Goal: Information Seeking & Learning: Learn about a topic

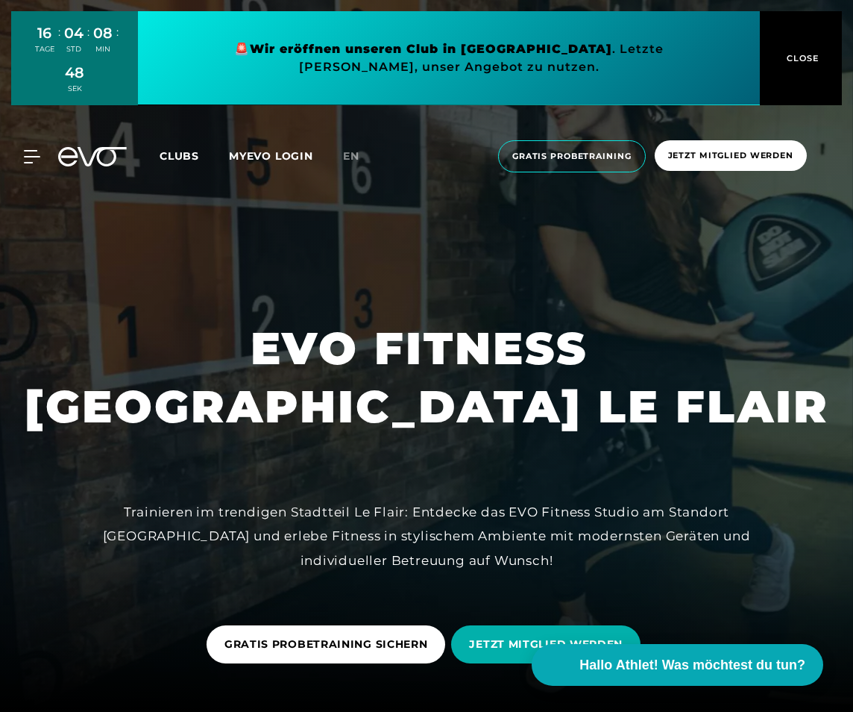
click at [788, 57] on span "CLOSE" at bounding box center [801, 57] width 37 height 13
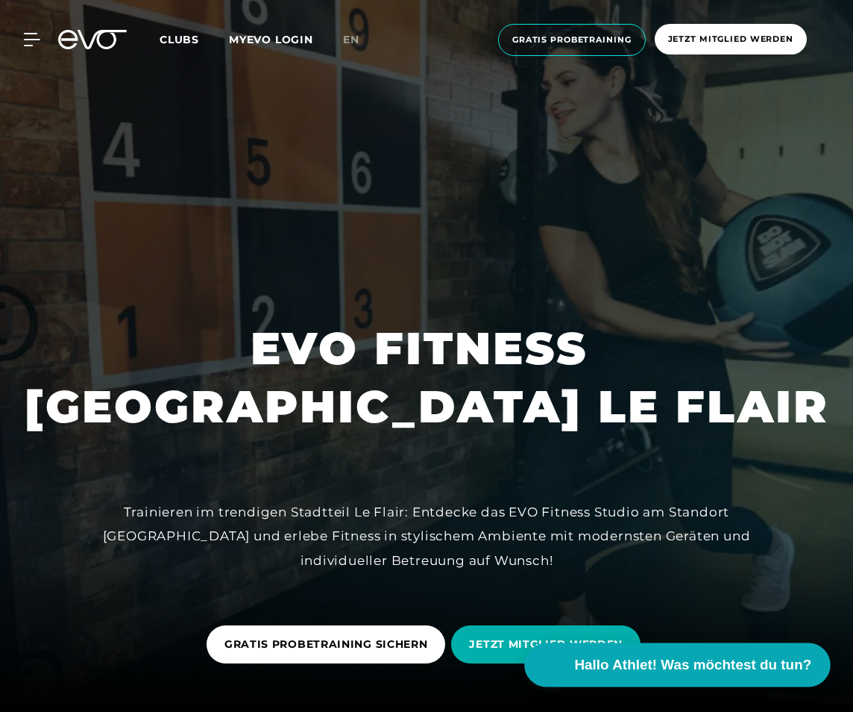
click at [764, 665] on span "Hallo Athlet! Was möchtest du tun?" at bounding box center [693, 664] width 237 height 21
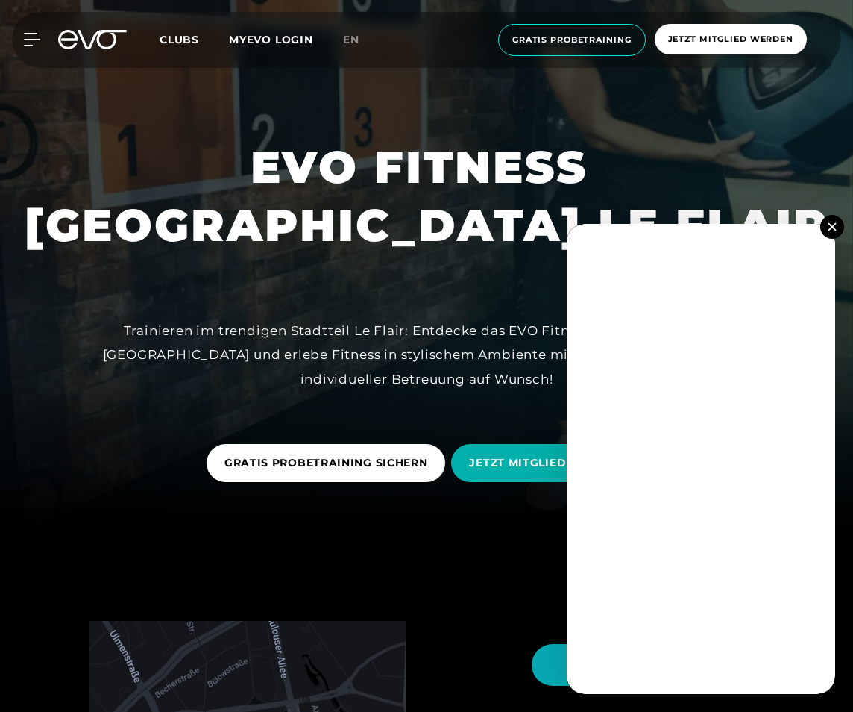
scroll to position [196, 0]
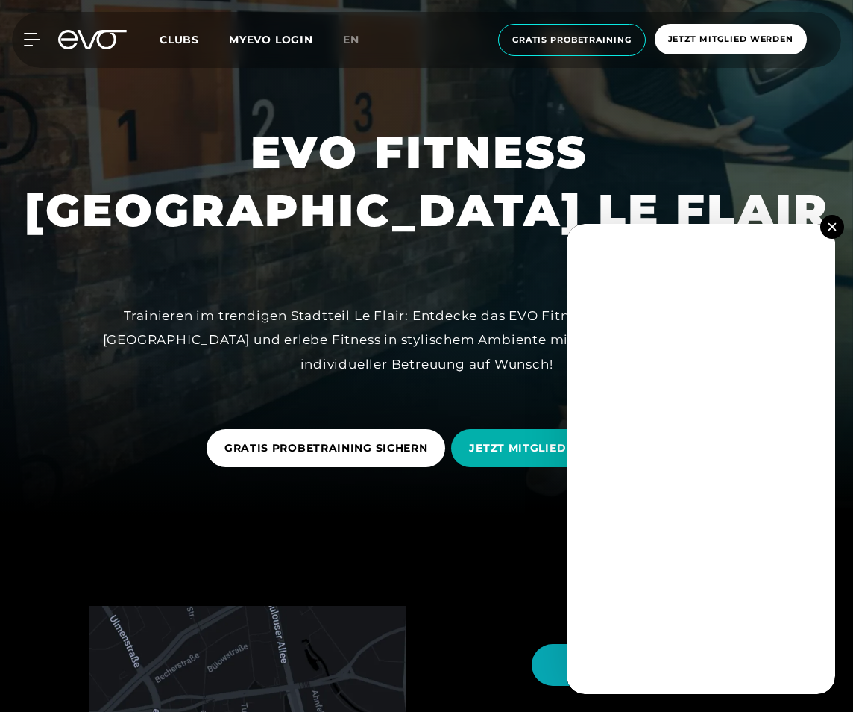
click at [833, 222] on img at bounding box center [832, 226] width 8 height 8
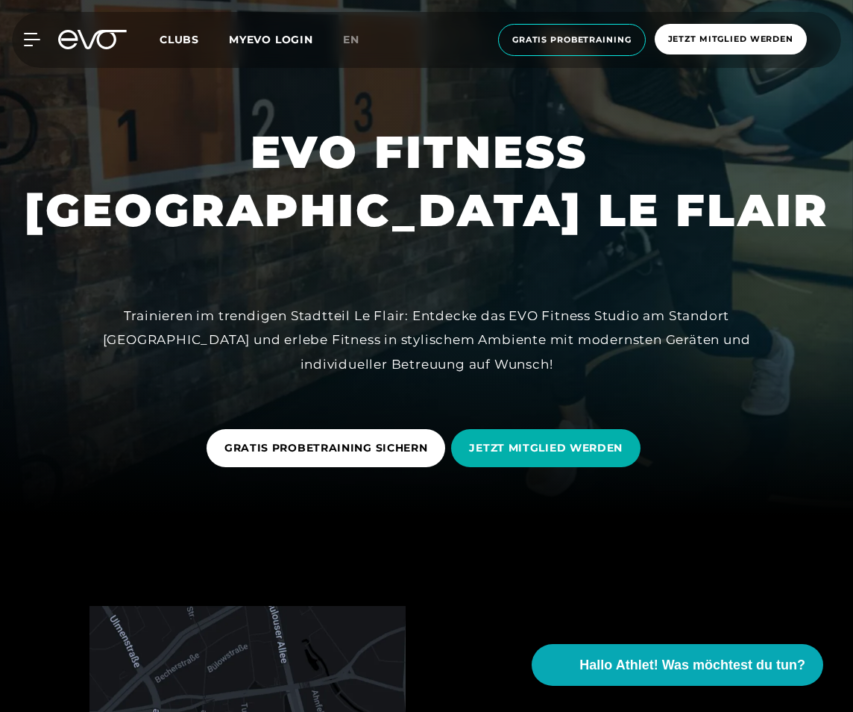
scroll to position [0, 0]
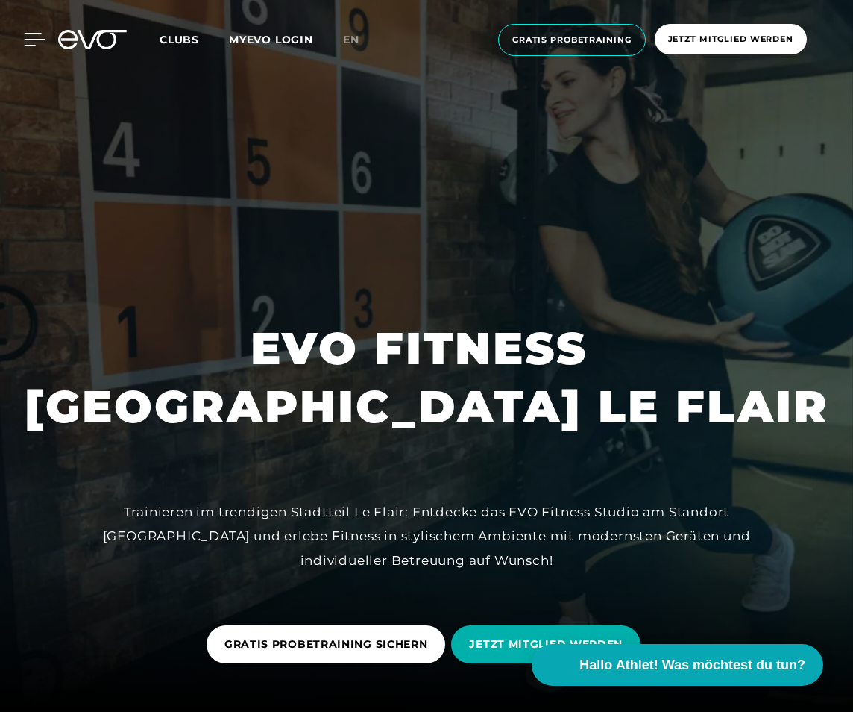
click at [37, 39] on icon at bounding box center [35, 40] width 21 height 12
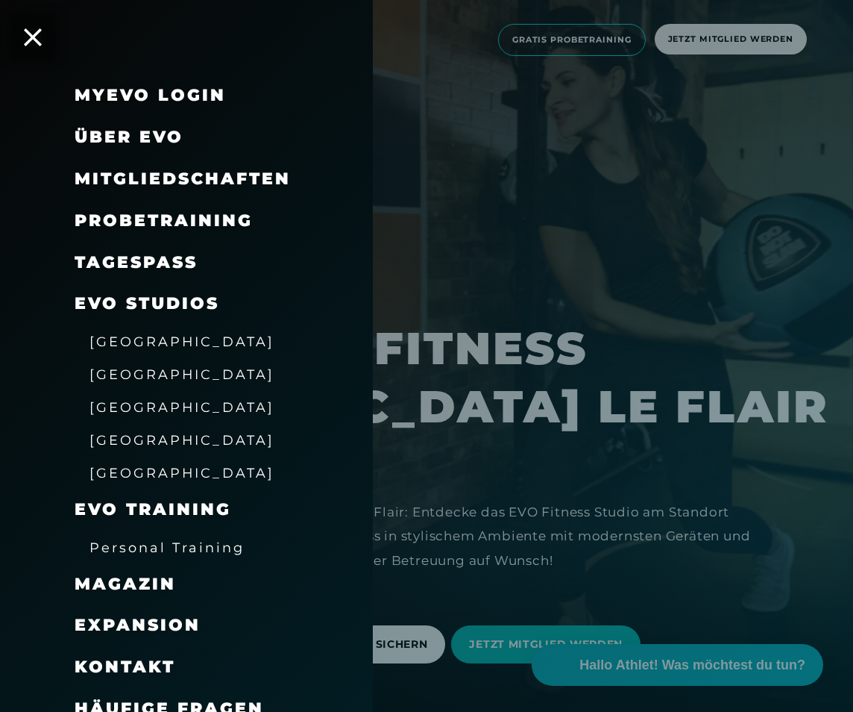
scroll to position [18, 0]
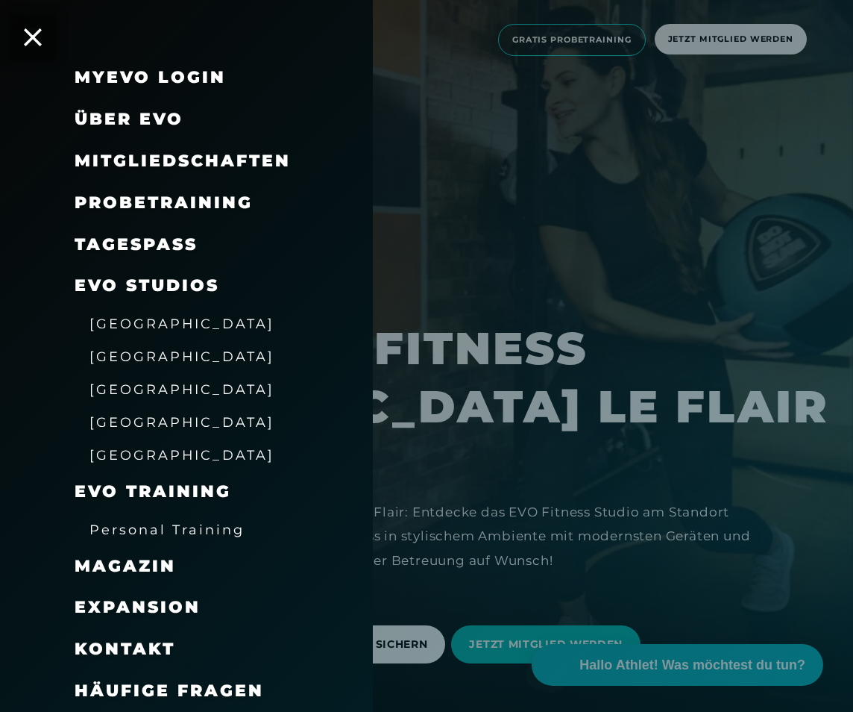
click at [168, 686] on span "Häufige Fragen" at bounding box center [169, 690] width 189 height 20
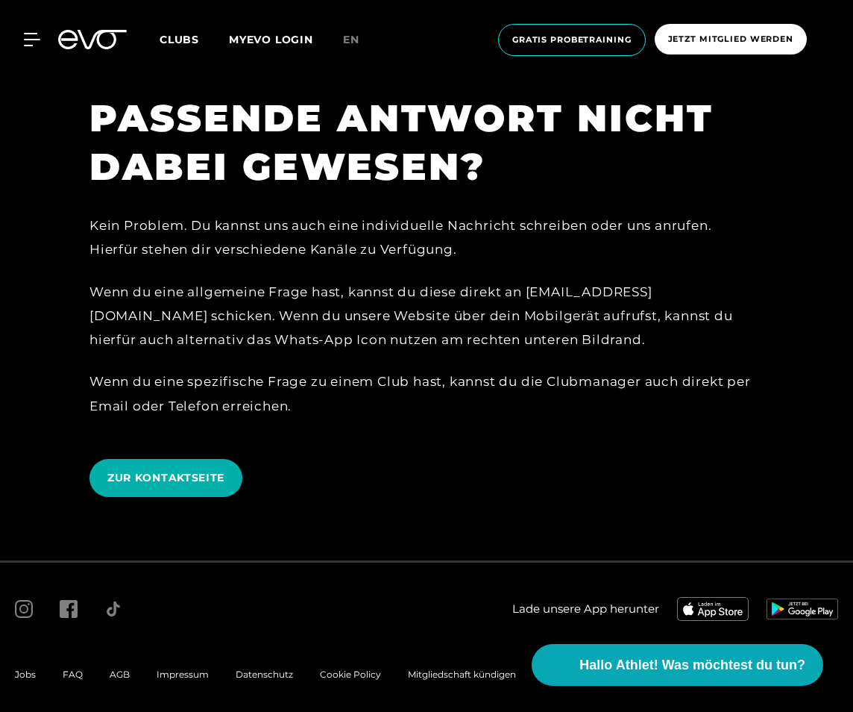
scroll to position [3351, 0]
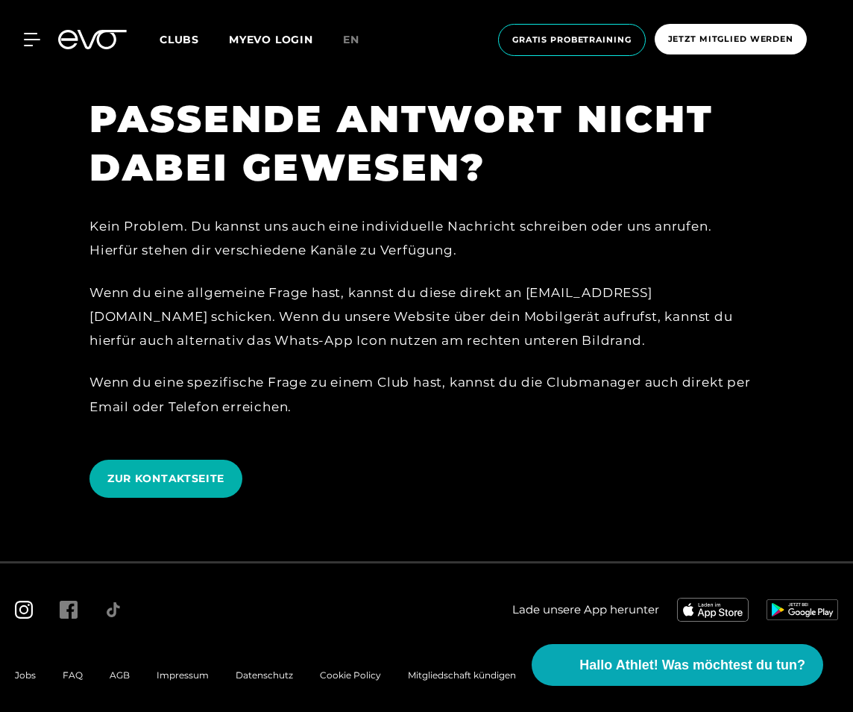
click at [26, 612] on icon at bounding box center [24, 610] width 18 height 18
click at [39, 40] on icon at bounding box center [35, 40] width 21 height 12
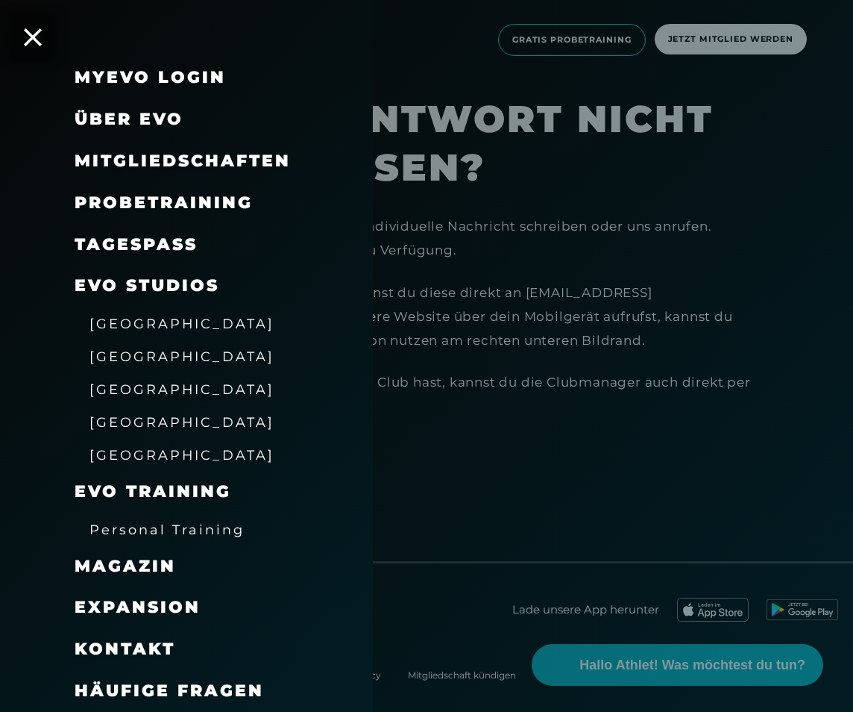
click at [140, 125] on span "Über EVO" at bounding box center [129, 119] width 109 height 20
